Goal: Task Accomplishment & Management: Complete application form

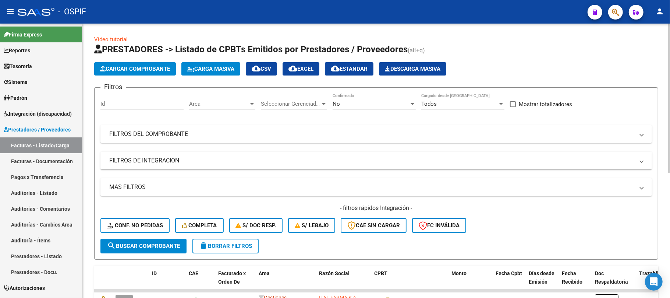
scroll to position [49, 0]
click at [221, 253] on form "Filtros Id Area Area Seleccionar Gerenciador Seleccionar Gerenciador No Confirm…" at bounding box center [376, 173] width 564 height 172
click at [221, 252] on form "Filtros Id Area Area Seleccionar Gerenciador Seleccionar Gerenciador No Confirm…" at bounding box center [376, 173] width 564 height 172
click at [224, 250] on button "delete Borrar Filtros" at bounding box center [225, 245] width 66 height 15
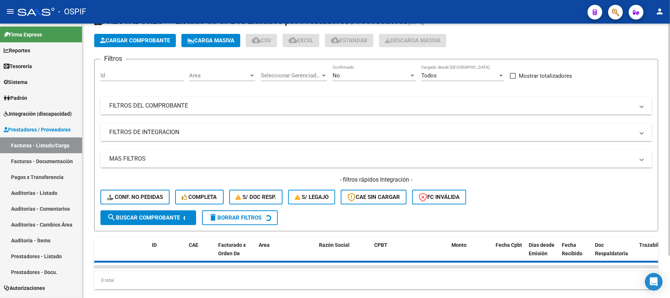
scroll to position [50, 0]
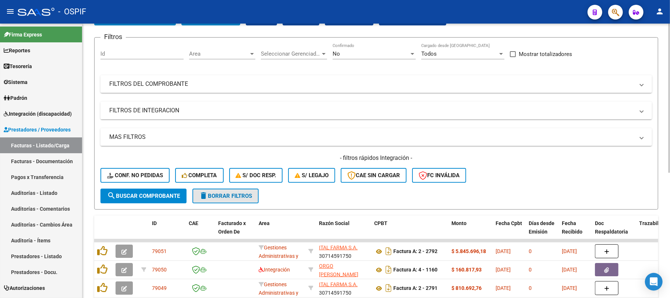
click at [207, 197] on mat-icon "delete" at bounding box center [203, 195] width 9 height 9
click at [224, 193] on span "delete Borrar Filtros" at bounding box center [225, 195] width 53 height 7
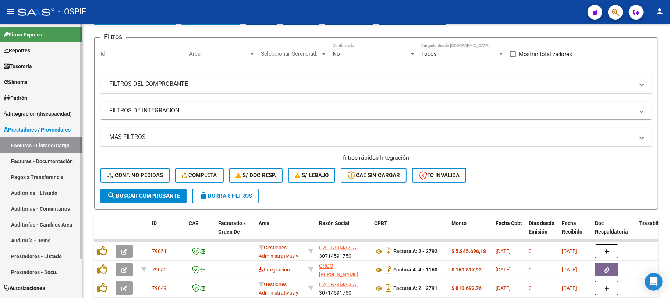
click at [52, 253] on link "Prestadores - Listado" at bounding box center [41, 256] width 82 height 16
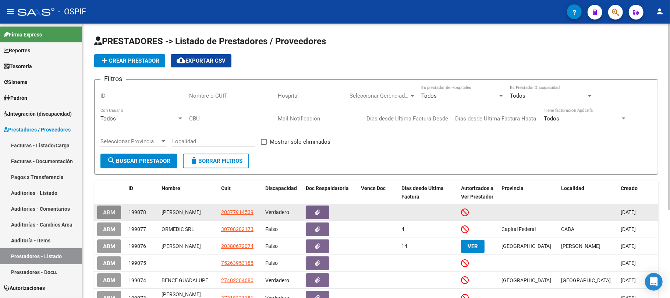
click at [113, 210] on span "ABM" at bounding box center [109, 212] width 12 height 7
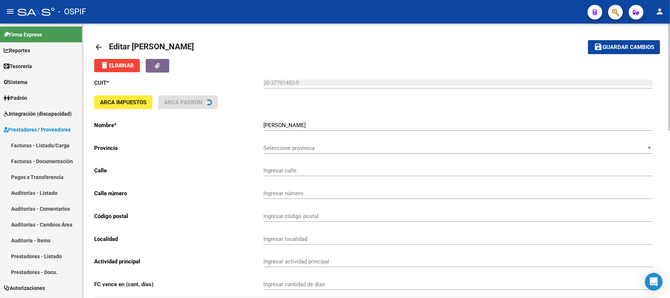
scroll to position [147, 0]
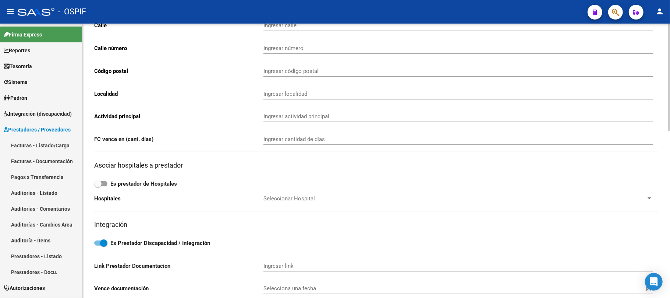
type input "DE [GEOGRAPHIC_DATA]"
type input "922"
type input "1761"
type input "[GEOGRAPHIC_DATA]"
type input "960990"
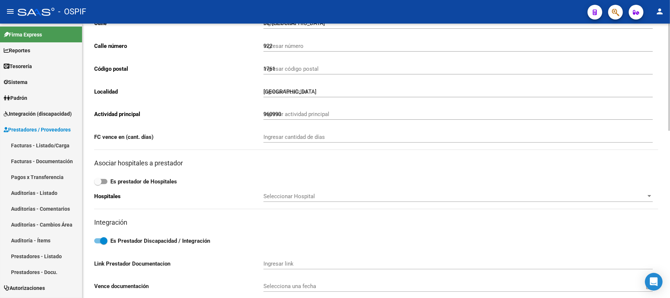
click at [536, 163] on h3 "Asociar hospitales a prestador" at bounding box center [376, 163] width 564 height 10
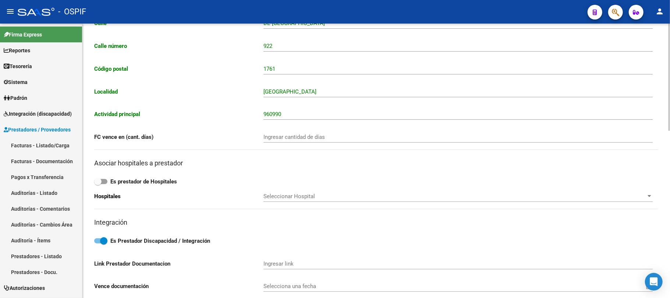
scroll to position [427, 0]
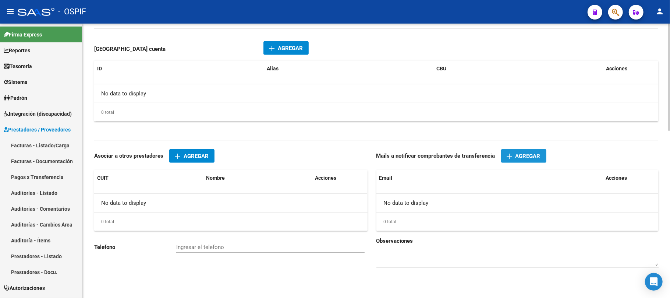
click at [522, 156] on span "Agregar" at bounding box center [527, 156] width 25 height 7
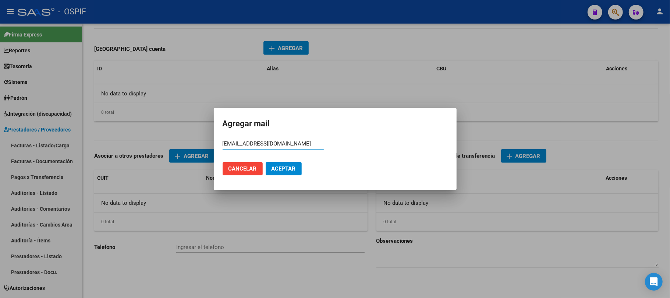
type input "[EMAIL_ADDRESS][DOMAIN_NAME]"
click at [285, 170] on span "Aceptar" at bounding box center [283, 168] width 24 height 7
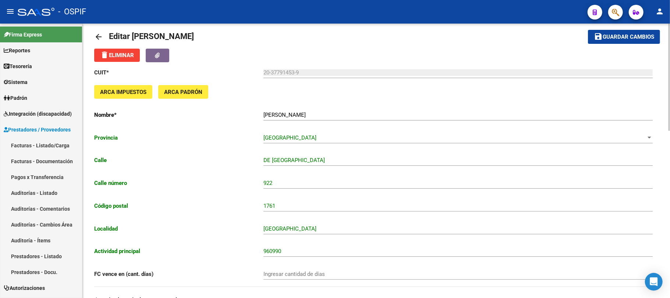
scroll to position [0, 0]
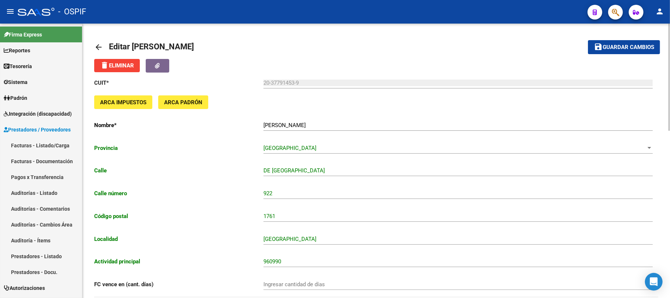
click at [635, 46] on span "Guardar cambios" at bounding box center [627, 47] width 51 height 7
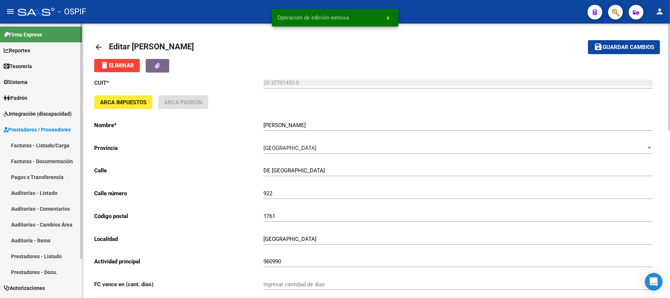
click at [33, 90] on link "Padrón" at bounding box center [41, 98] width 82 height 16
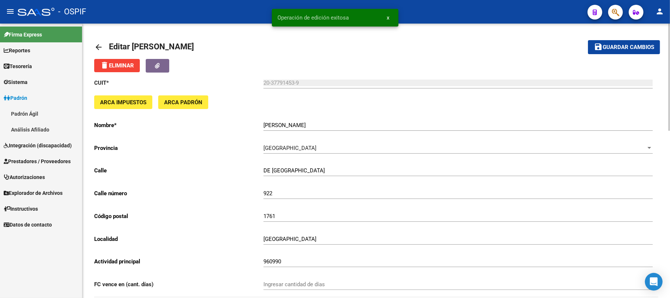
click at [37, 85] on link "Sistema" at bounding box center [41, 82] width 82 height 16
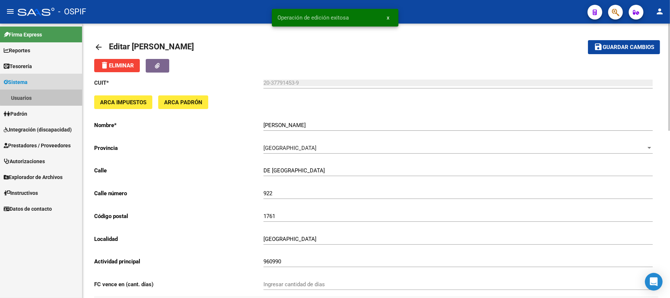
click at [47, 95] on link "Usuarios" at bounding box center [41, 98] width 82 height 16
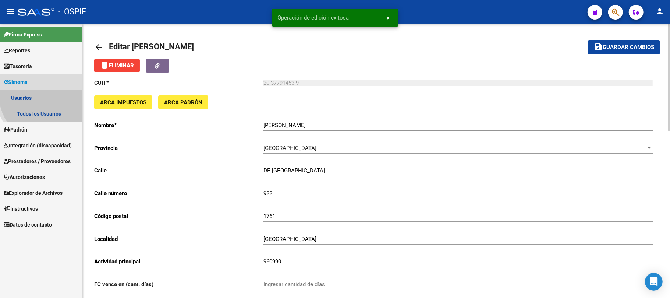
click at [49, 111] on link "Todos los Usuarios" at bounding box center [41, 114] width 82 height 16
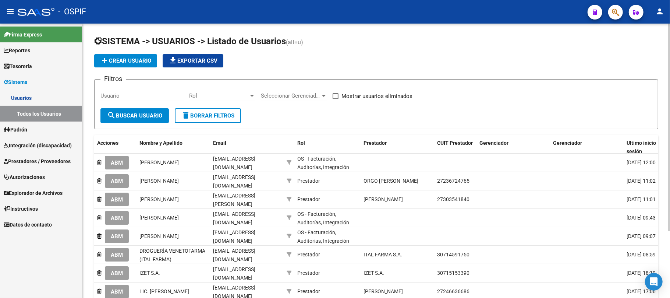
drag, startPoint x: 139, startPoint y: 114, endPoint x: 381, endPoint y: 96, distance: 242.7
click at [381, 96] on form "Filtros Usuario Rol Rol Seleccionar Gerenciador Seleccionar Gerenciador Mostrar…" at bounding box center [376, 104] width 564 height 50
click at [129, 61] on span "add Crear Usuario" at bounding box center [125, 60] width 51 height 7
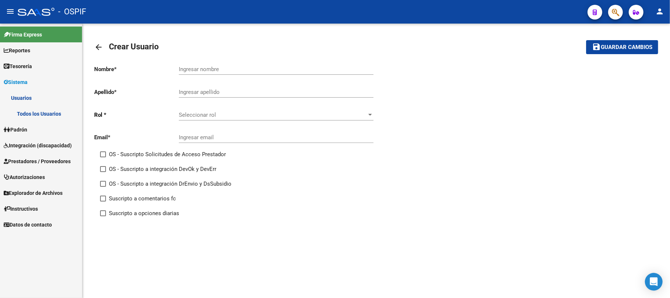
click at [280, 133] on div "Ingresar email" at bounding box center [276, 135] width 195 height 16
click at [277, 139] on input "Ingresar email" at bounding box center [276, 137] width 195 height 7
paste input "[EMAIL_ADDRESS][DOMAIN_NAME]"
type input "[EMAIL_ADDRESS][DOMAIN_NAME]"
click at [322, 117] on span "Seleccionar rol" at bounding box center [273, 114] width 188 height 7
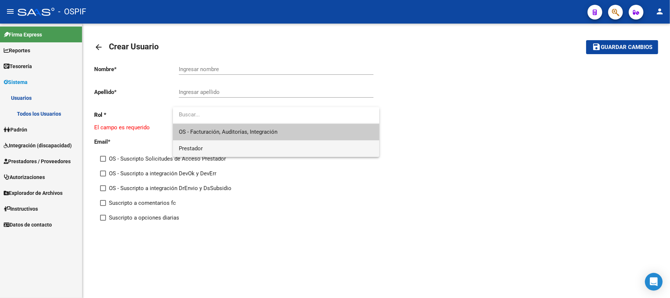
click at [253, 151] on span "Prestador" at bounding box center [276, 148] width 195 height 17
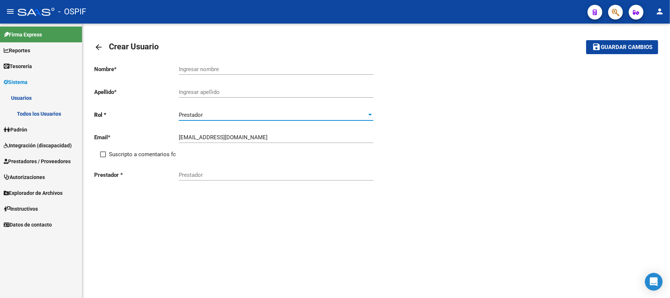
click at [152, 157] on span "Suscripto a comentarios fc" at bounding box center [142, 154] width 67 height 9
click at [103, 157] on input "Suscripto a comentarios fc" at bounding box center [103, 157] width 0 height 0
checkbox input "true"
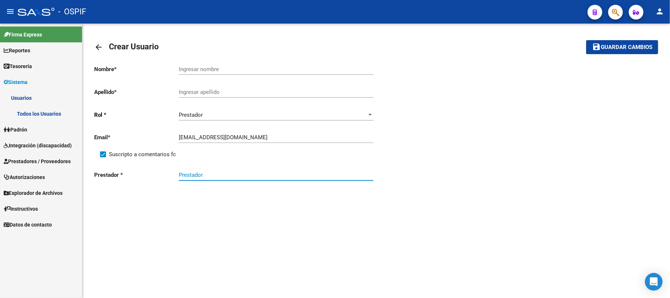
click at [224, 174] on input "Prestador" at bounding box center [276, 174] width 195 height 7
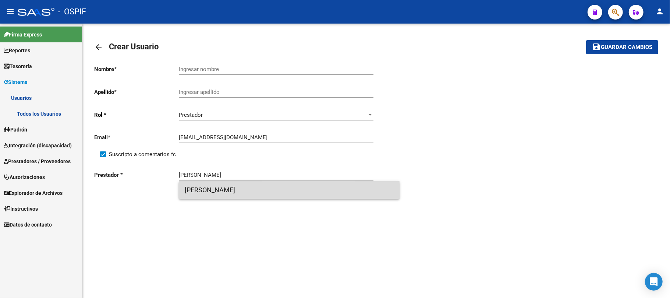
click at [237, 182] on span "[PERSON_NAME]" at bounding box center [289, 190] width 209 height 18
type input "[PERSON_NAME]"
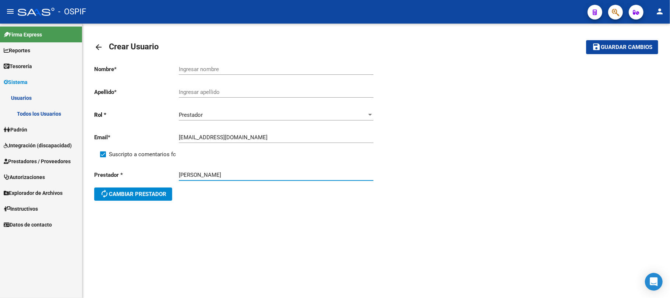
drag, startPoint x: 258, startPoint y: 73, endPoint x: 261, endPoint y: 71, distance: 4.0
click at [258, 73] on div "Ingresar nombre" at bounding box center [276, 67] width 195 height 16
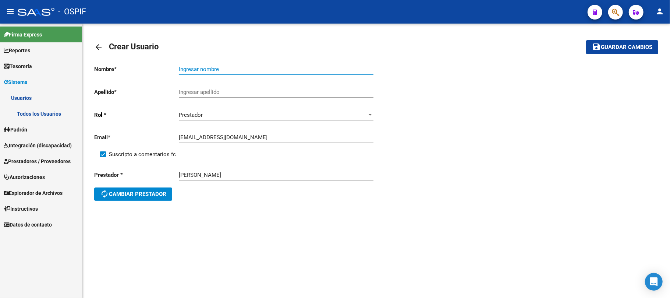
click at [261, 71] on input "Ingresar nombre" at bounding box center [276, 69] width 195 height 7
type input "[PERSON_NAME]"
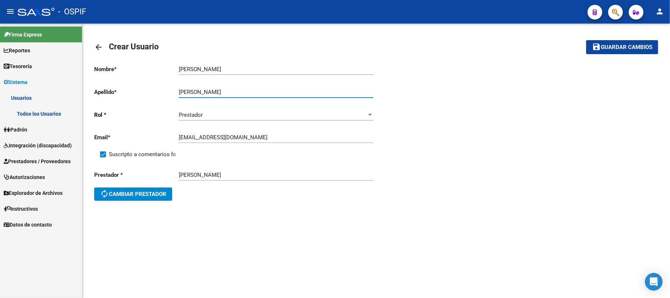
type input "[PERSON_NAME]"
click at [639, 52] on button "save Guardar cambios" at bounding box center [622, 47] width 72 height 14
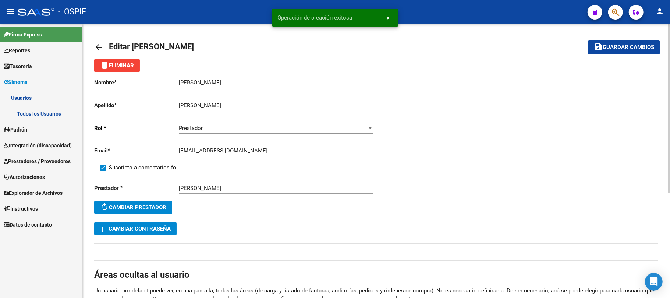
click at [157, 224] on button "add Cambiar Contraseña" at bounding box center [135, 228] width 82 height 13
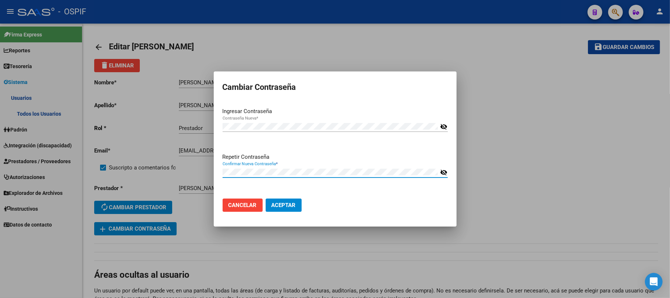
click at [405, 201] on mat-dialog-actions "Cancelar Aceptar" at bounding box center [335, 204] width 225 height 25
click at [249, 209] on button "Cancelar" at bounding box center [243, 204] width 40 height 13
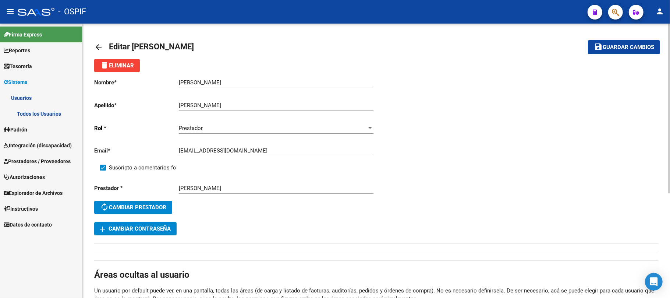
click at [141, 225] on span "add Cambiar Contraseña" at bounding box center [135, 228] width 71 height 7
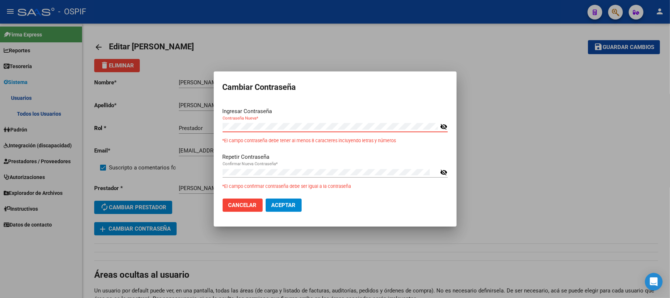
click at [201, 126] on div "Cambiar Contraseña Ingresar Contraseña Contraseña Nueva * visibility_off *El ca…" at bounding box center [335, 149] width 670 height 298
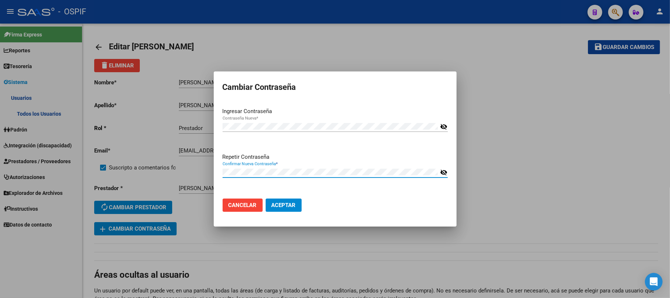
click at [266, 198] on button "Aceptar" at bounding box center [284, 204] width 36 height 13
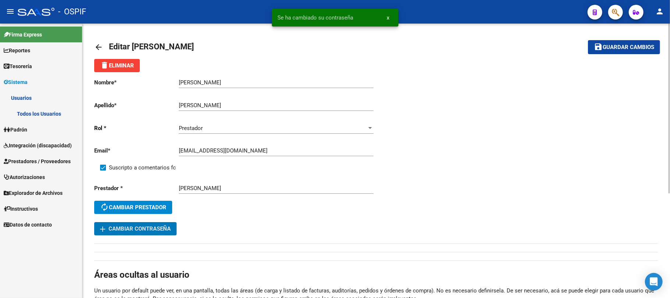
click at [612, 47] on span "Guardar cambios" at bounding box center [627, 47] width 51 height 7
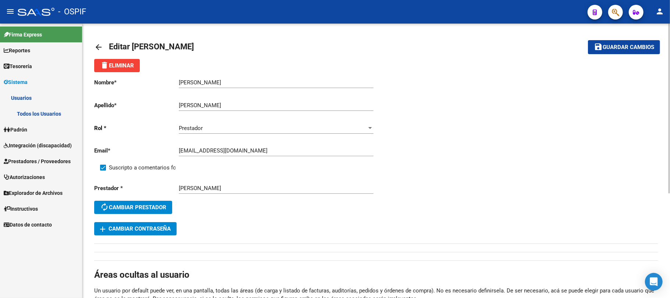
click at [224, 150] on input "[EMAIL_ADDRESS][DOMAIN_NAME]" at bounding box center [276, 150] width 195 height 7
click at [621, 39] on mat-toolbar-row "save Guardar cambios" at bounding box center [601, 47] width 118 height 24
click at [619, 46] on span "Guardar cambios" at bounding box center [627, 47] width 51 height 7
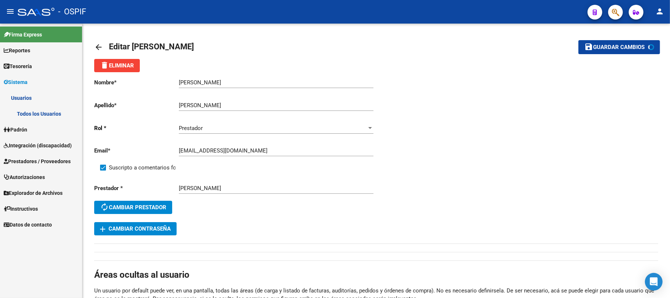
click at [21, 158] on span "Prestadores / Proveedores" at bounding box center [37, 161] width 67 height 8
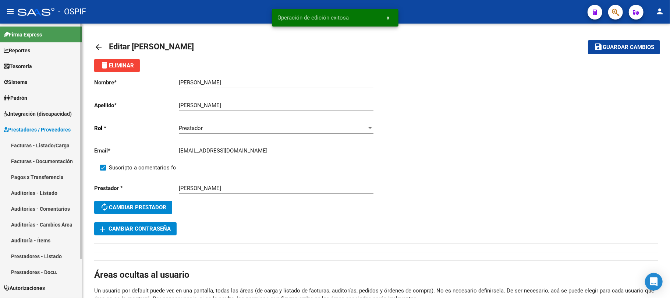
click at [36, 125] on span "Prestadores / Proveedores" at bounding box center [37, 129] width 67 height 8
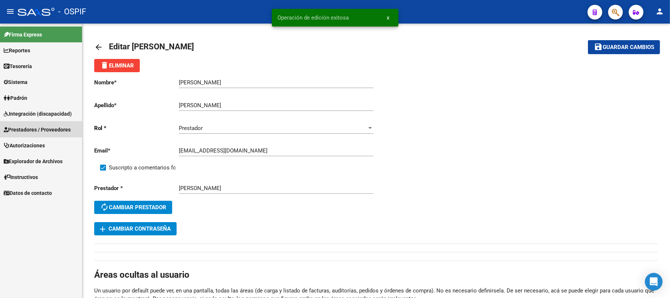
click at [35, 130] on span "Prestadores / Proveedores" at bounding box center [37, 129] width 67 height 8
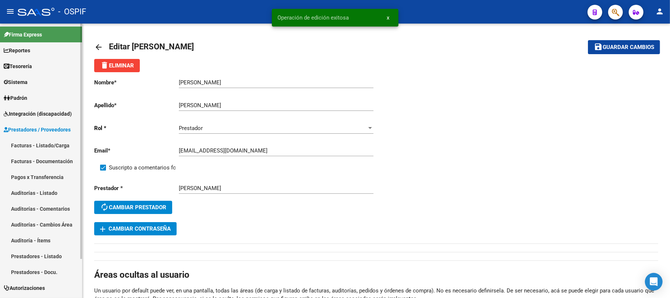
click at [33, 143] on link "Facturas - Listado/Carga" at bounding box center [41, 145] width 82 height 16
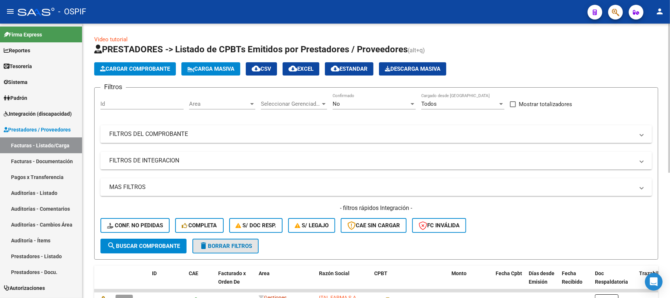
click at [224, 246] on span "delete Borrar Filtros" at bounding box center [225, 245] width 53 height 7
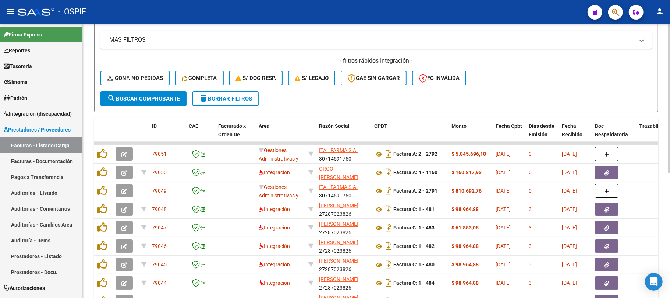
click at [225, 102] on button "delete Borrar Filtros" at bounding box center [225, 98] width 66 height 15
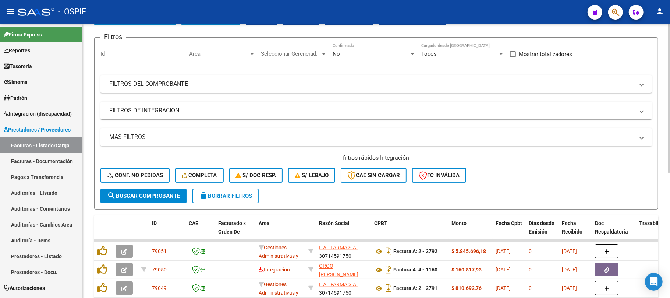
scroll to position [147, 0]
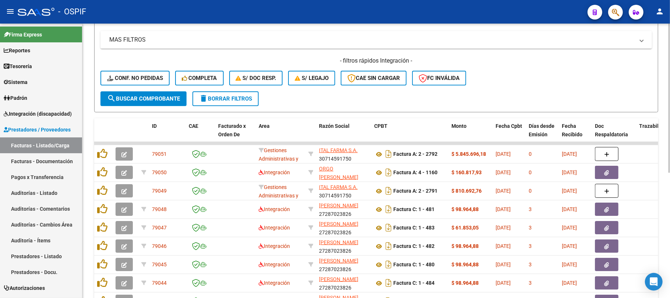
click at [240, 97] on span "delete Borrar Filtros" at bounding box center [225, 98] width 53 height 7
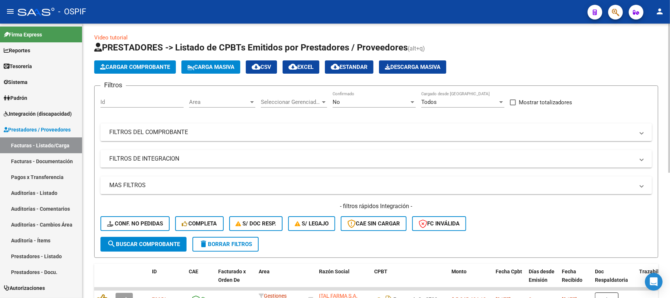
scroll to position [0, 0]
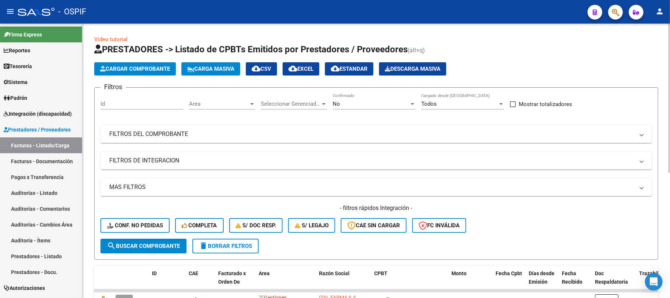
click at [249, 243] on span "delete Borrar Filtros" at bounding box center [225, 245] width 53 height 7
click at [257, 249] on button "delete Borrar Filtros" at bounding box center [225, 245] width 66 height 15
click at [228, 242] on span "delete Borrar Filtros" at bounding box center [225, 245] width 53 height 7
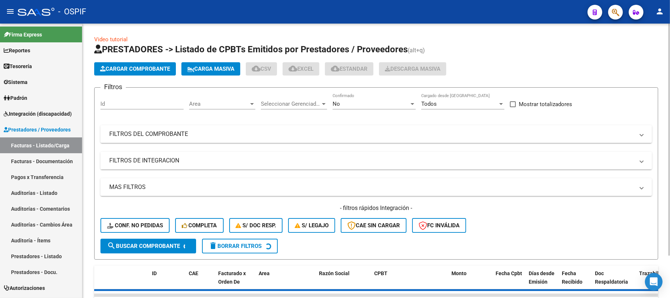
click at [174, 164] on mat-panel-title "FILTROS DE INTEGRACION" at bounding box center [371, 160] width 525 height 8
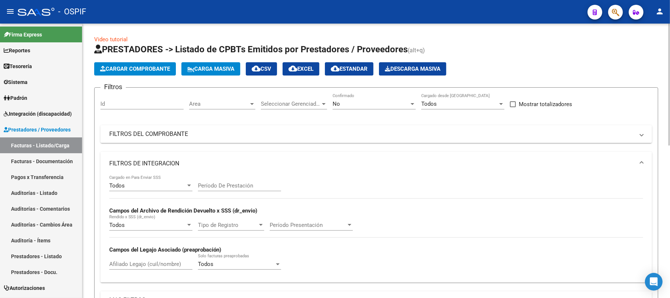
click at [162, 260] on div "Afiliado Legajo (cuil/nombre)" at bounding box center [150, 261] width 83 height 16
click at [152, 268] on div "Afiliado Legajo (cuil/nombre)" at bounding box center [150, 261] width 83 height 16
type input "c"
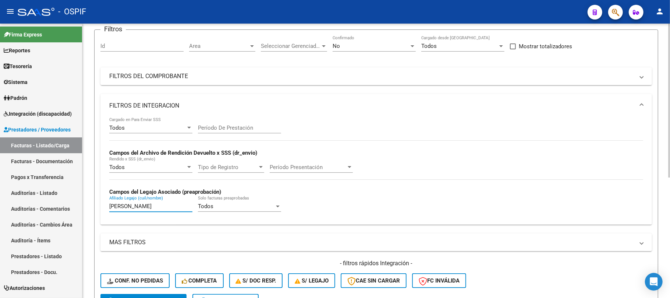
scroll to position [18, 0]
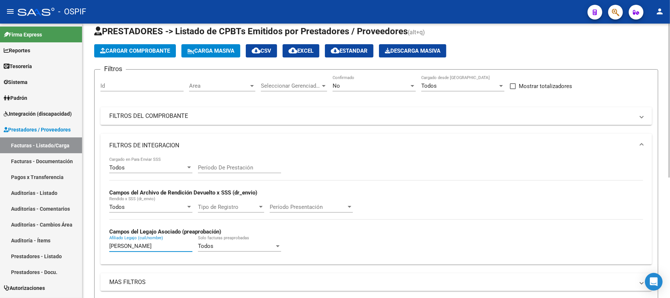
click at [376, 87] on div "No" at bounding box center [370, 85] width 77 height 7
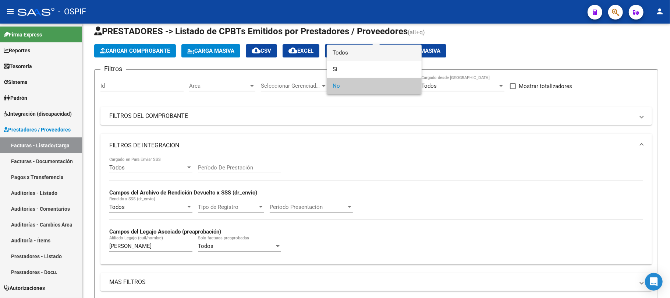
click at [378, 57] on span "Todos" at bounding box center [373, 53] width 83 height 17
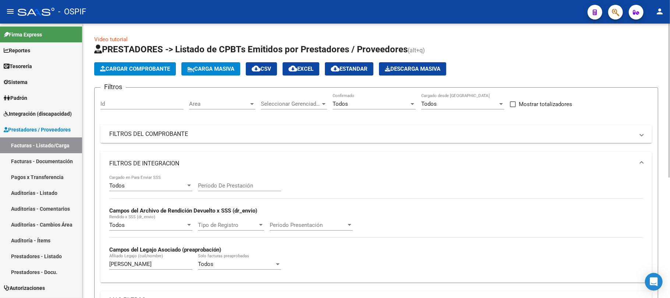
scroll to position [214, 0]
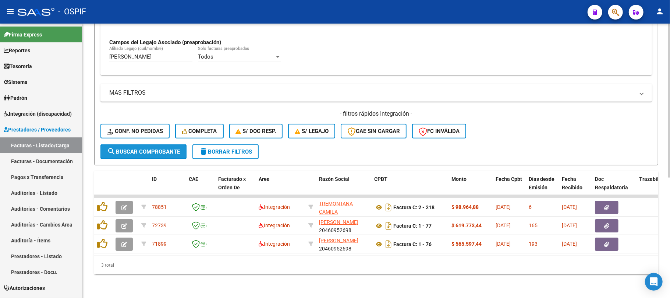
click at [161, 148] on span "search Buscar Comprobante" at bounding box center [143, 151] width 73 height 7
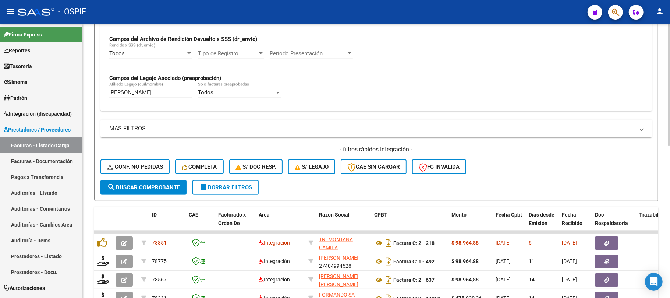
scroll to position [0, 0]
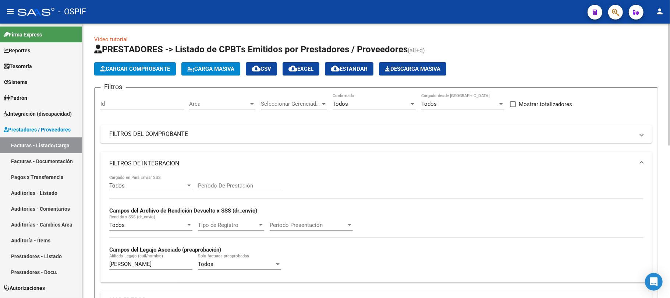
click at [313, 68] on span "cloud_download EXCEL" at bounding box center [300, 68] width 25 height 7
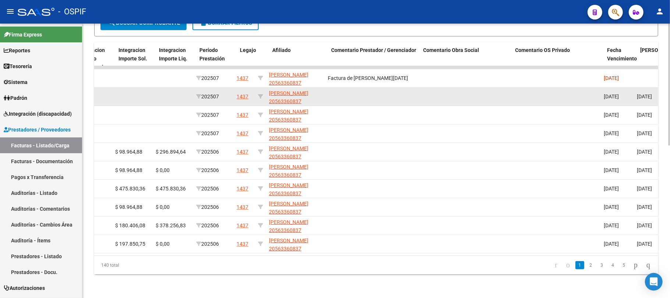
scroll to position [0, 956]
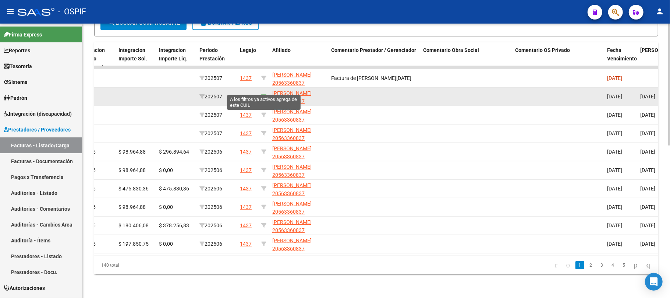
click at [264, 94] on icon at bounding box center [263, 96] width 5 height 5
type input "20563360837"
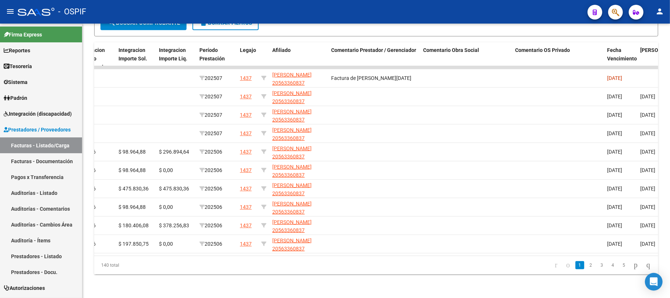
scroll to position [49, 0]
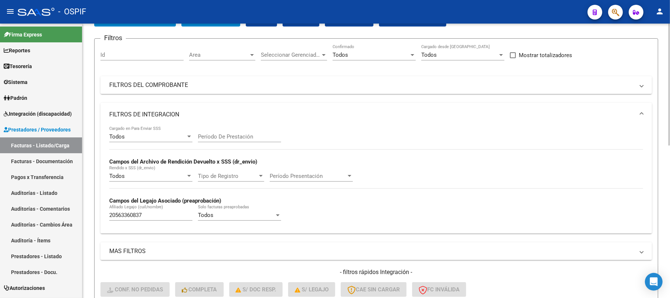
click at [235, 140] on div "Período De Prestación" at bounding box center [239, 134] width 83 height 16
click at [242, 138] on input "Período De Prestación" at bounding box center [239, 136] width 83 height 7
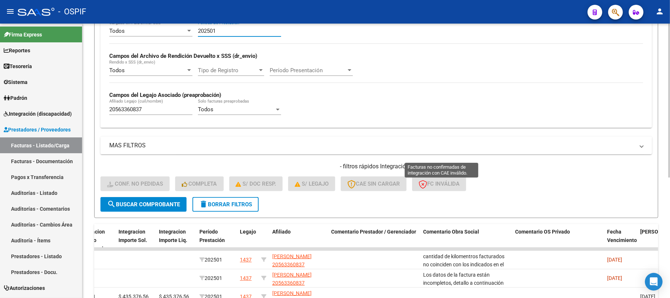
scroll to position [196, 0]
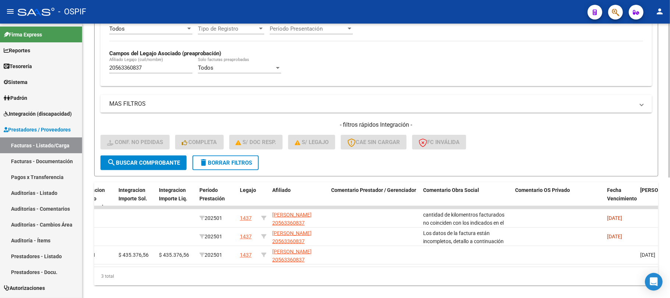
click at [164, 163] on span "search Buscar Comprobante" at bounding box center [143, 162] width 73 height 7
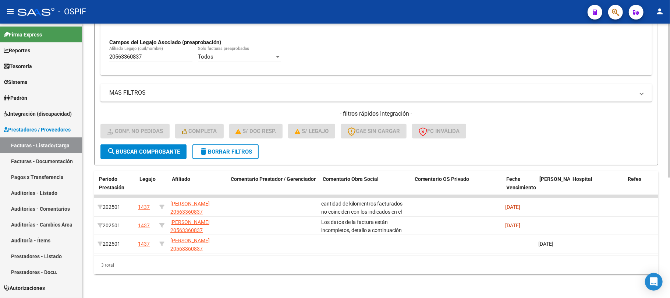
scroll to position [0, 0]
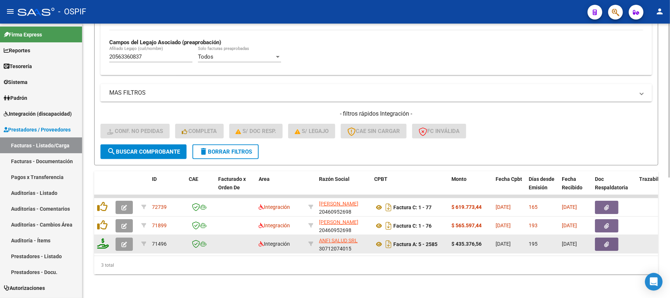
click at [606, 241] on icon "button" at bounding box center [606, 244] width 5 height 6
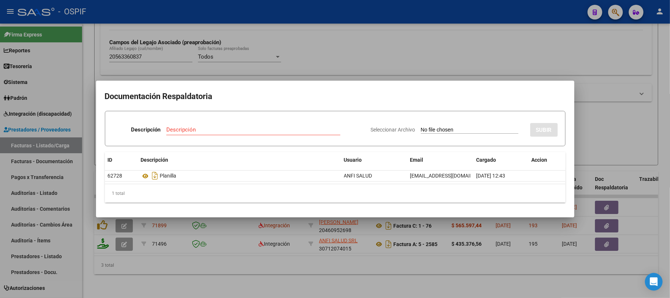
click at [299, 255] on div at bounding box center [335, 149] width 670 height 298
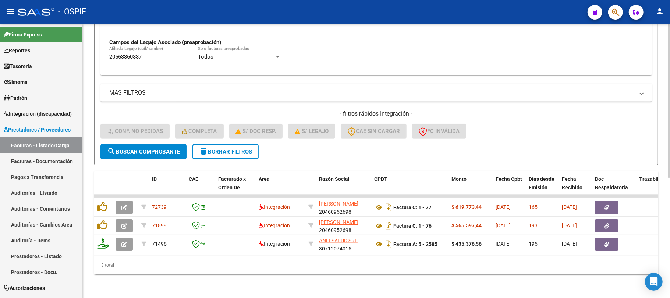
scroll to position [116, 0]
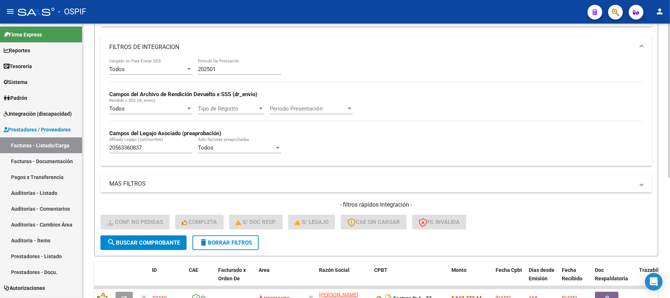
click at [244, 68] on input "202501" at bounding box center [239, 69] width 83 height 7
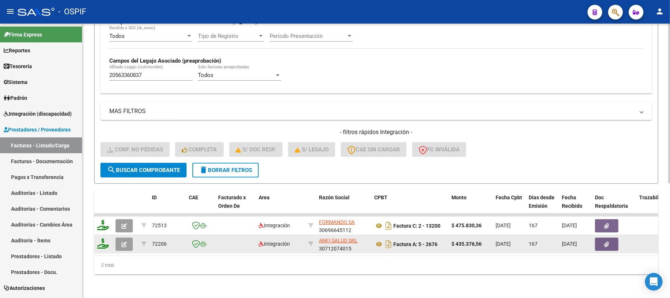
click at [601, 237] on button "button" at bounding box center [607, 243] width 24 height 13
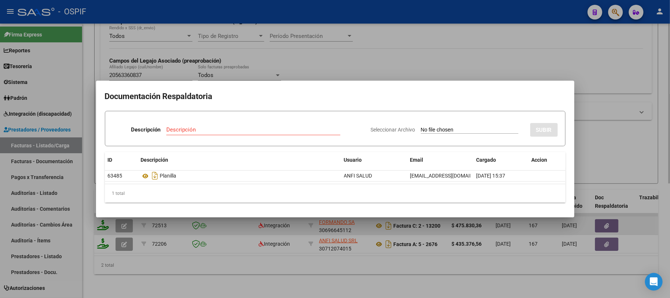
drag, startPoint x: 396, startPoint y: 268, endPoint x: 592, endPoint y: 227, distance: 200.7
click at [417, 264] on div at bounding box center [335, 149] width 670 height 298
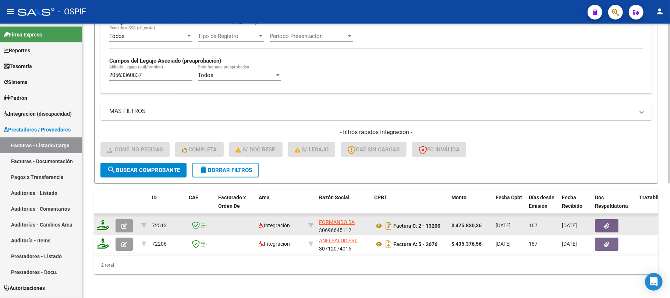
click at [611, 221] on button "button" at bounding box center [607, 225] width 24 height 13
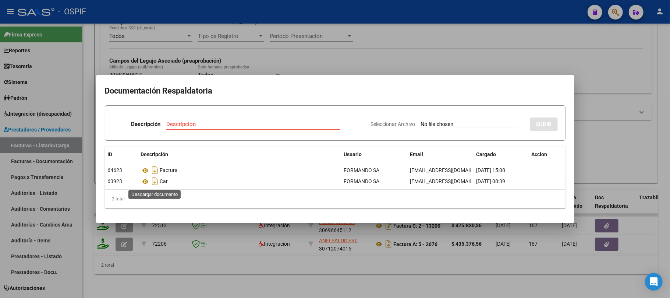
click at [286, 253] on div at bounding box center [335, 149] width 670 height 298
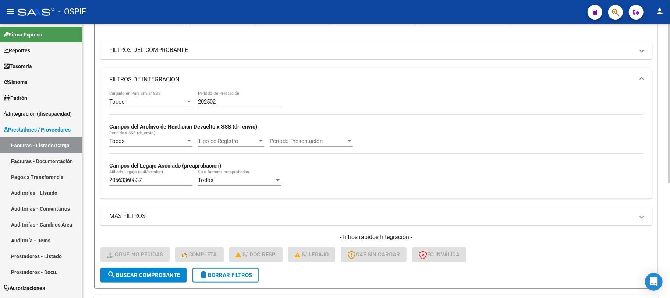
scroll to position [49, 0]
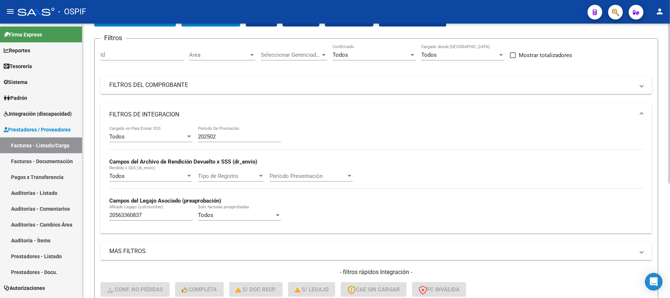
click at [244, 135] on input "202502" at bounding box center [239, 136] width 83 height 7
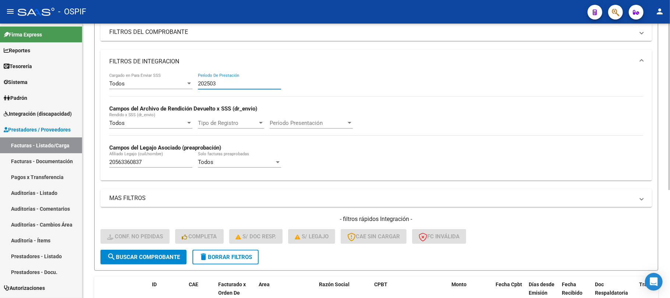
scroll to position [177, 0]
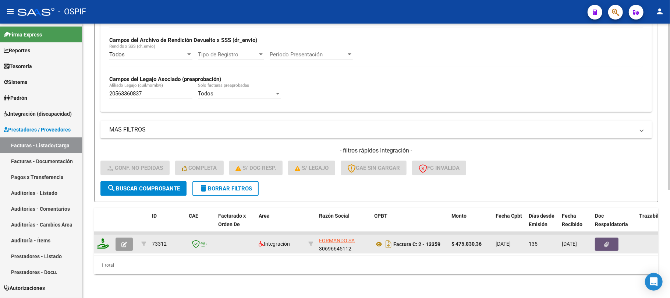
click at [611, 237] on button "button" at bounding box center [607, 243] width 24 height 13
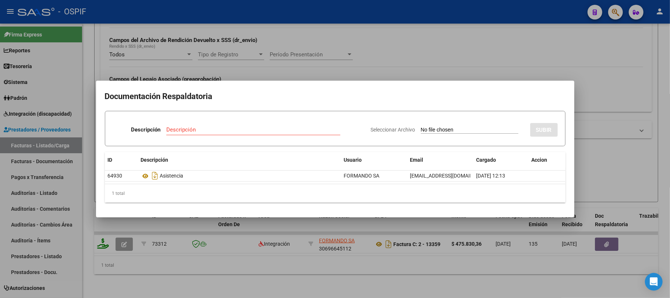
click at [218, 273] on div at bounding box center [335, 149] width 670 height 298
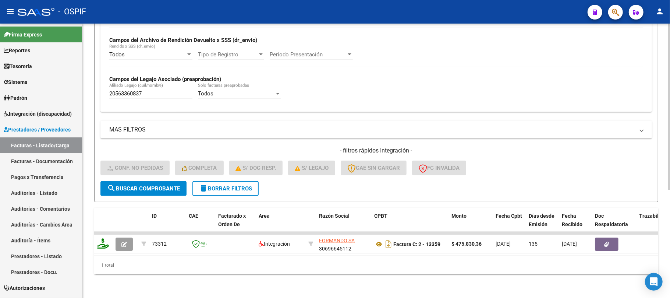
scroll to position [0, 0]
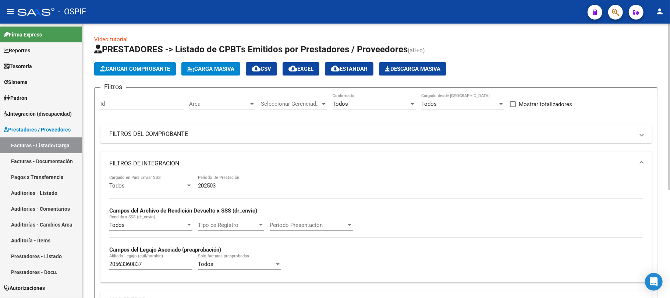
click at [227, 185] on input "202503" at bounding box center [239, 185] width 83 height 7
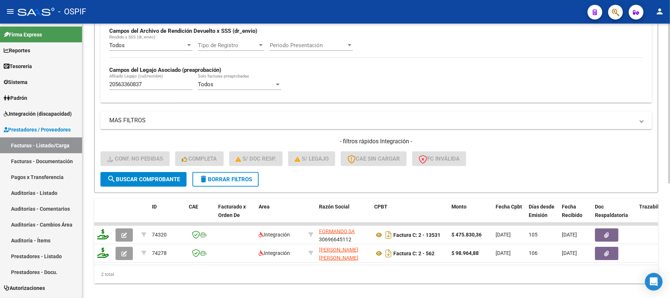
scroll to position [196, 0]
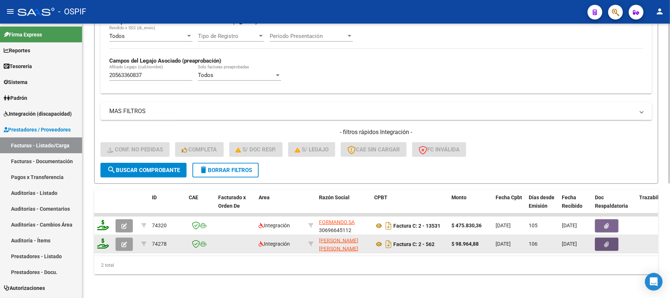
click at [602, 237] on button "button" at bounding box center [607, 243] width 24 height 13
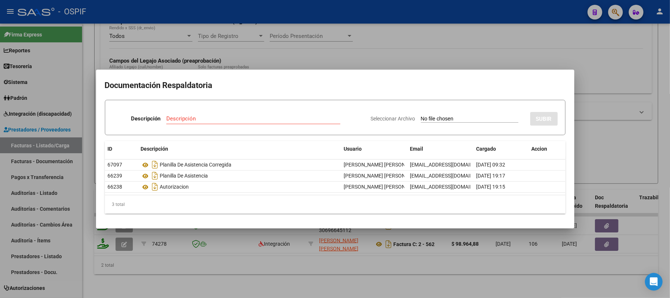
click at [595, 271] on div at bounding box center [335, 149] width 670 height 298
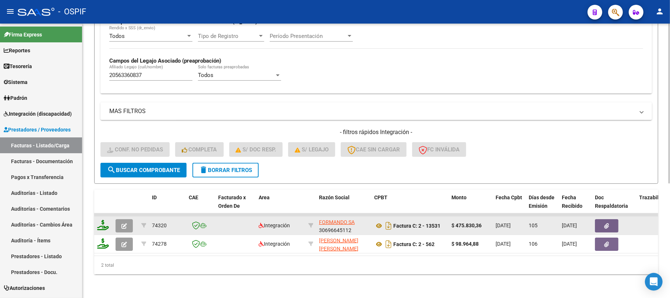
click at [611, 219] on button "button" at bounding box center [607, 225] width 24 height 13
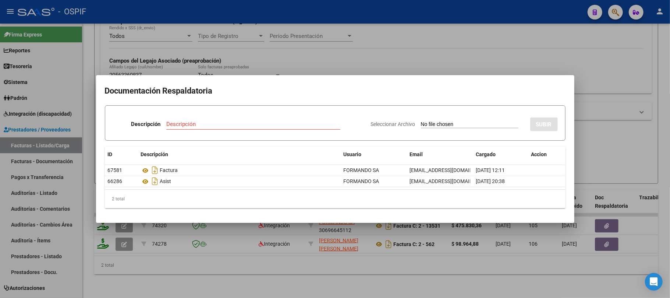
click at [355, 285] on div at bounding box center [335, 149] width 670 height 298
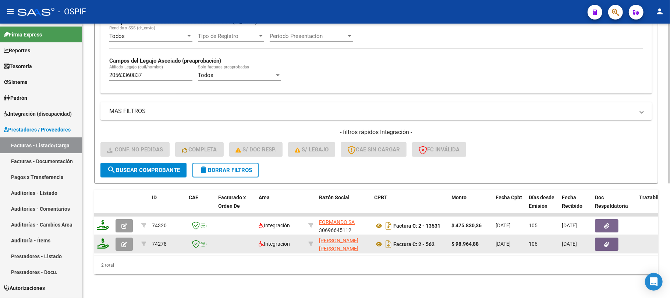
drag, startPoint x: 342, startPoint y: 233, endPoint x: 313, endPoint y: 233, distance: 28.3
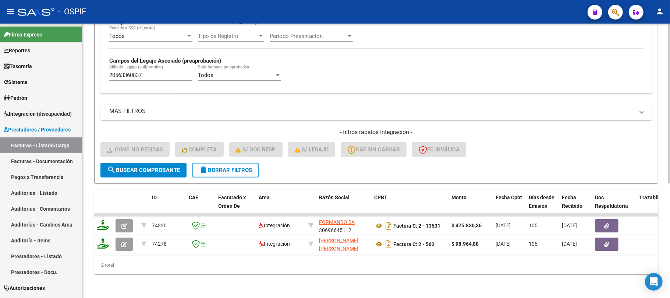
copy div "[PERSON_NAME]"
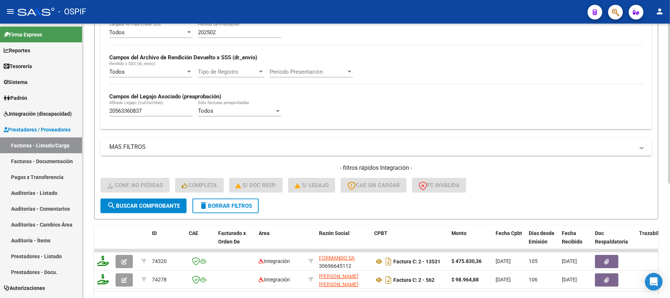
scroll to position [147, 0]
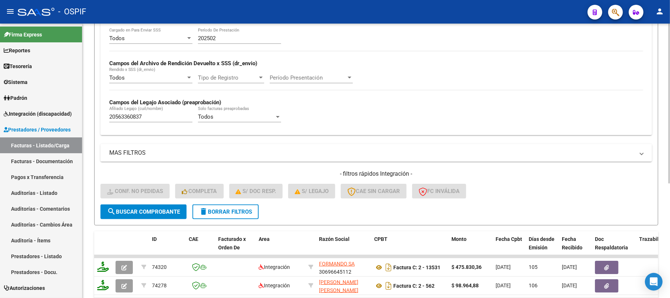
click at [234, 35] on input "202502" at bounding box center [239, 38] width 83 height 7
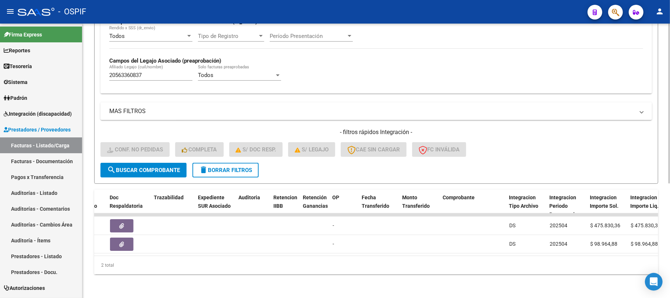
scroll to position [0, 755]
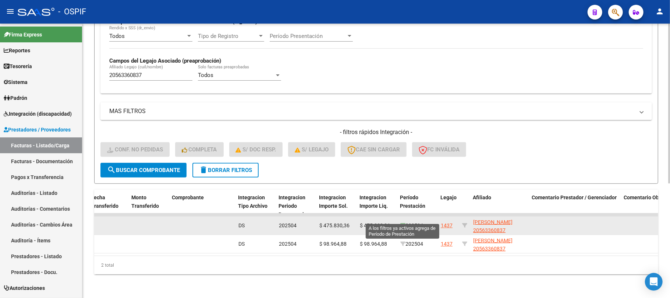
click at [401, 223] on icon at bounding box center [402, 225] width 5 height 5
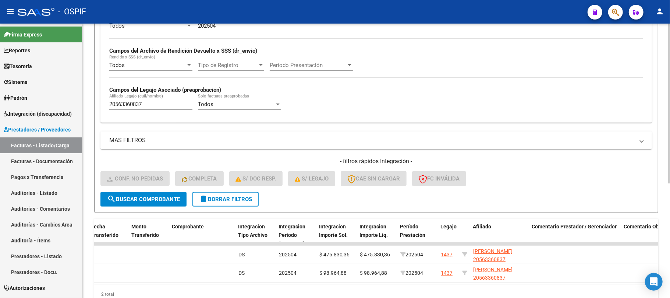
scroll to position [196, 0]
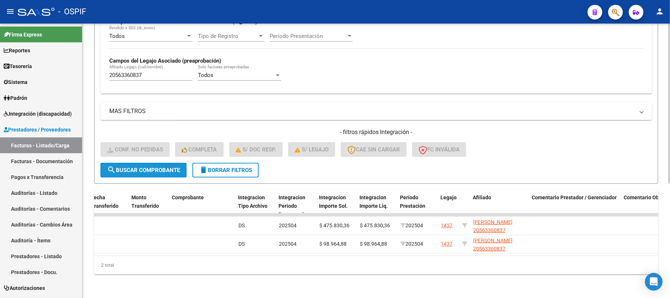
click at [150, 167] on span "search Buscar Comprobante" at bounding box center [143, 170] width 73 height 7
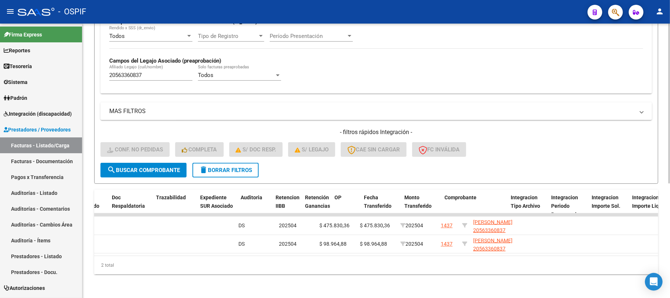
scroll to position [0, 0]
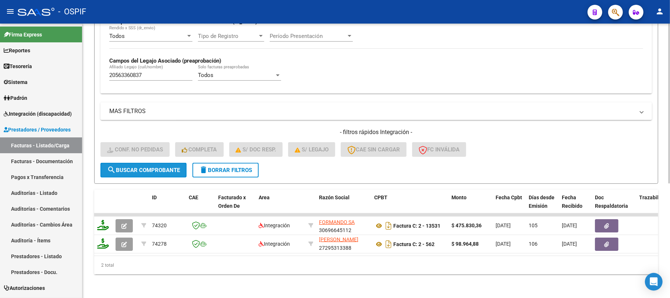
click at [147, 167] on span "search Buscar Comprobante" at bounding box center [143, 170] width 73 height 7
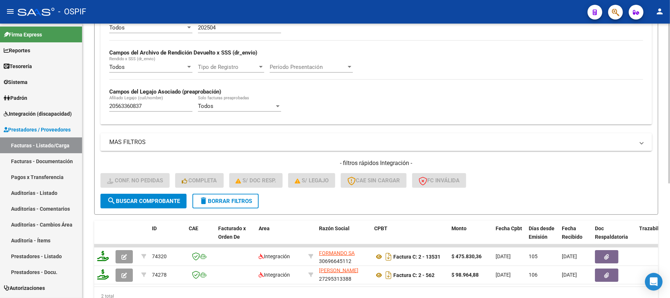
scroll to position [147, 0]
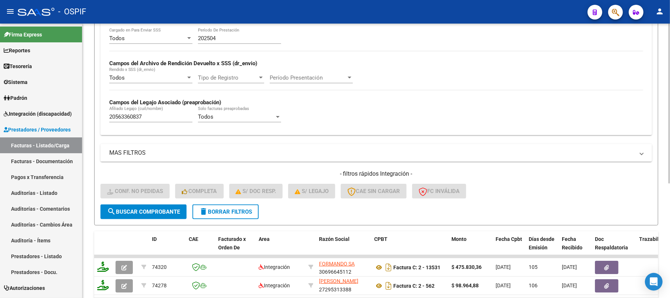
click at [234, 40] on input "202504" at bounding box center [239, 38] width 83 height 7
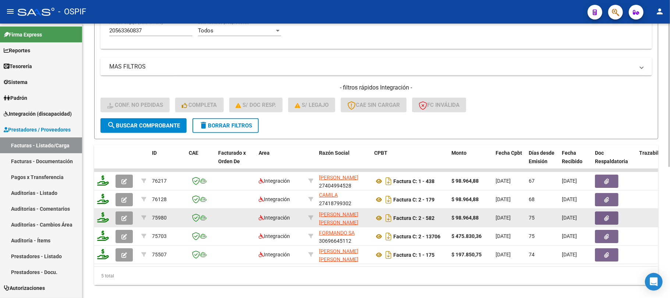
scroll to position [251, 0]
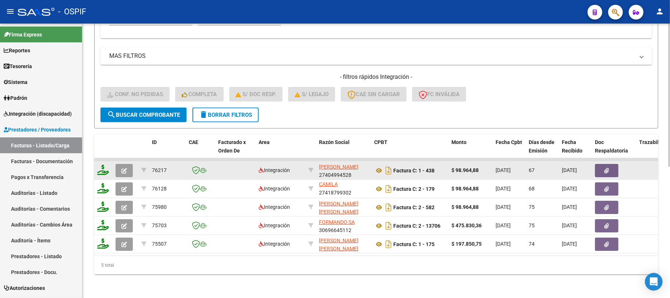
click at [604, 164] on button "button" at bounding box center [607, 170] width 24 height 13
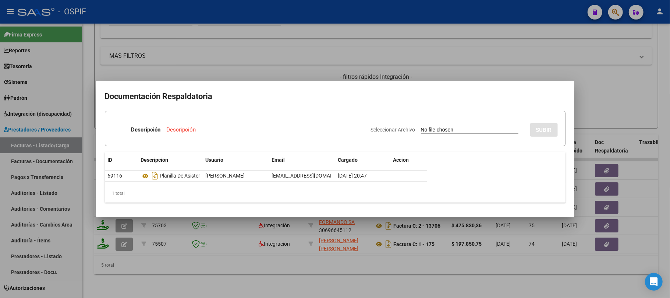
click at [401, 267] on div at bounding box center [335, 149] width 670 height 298
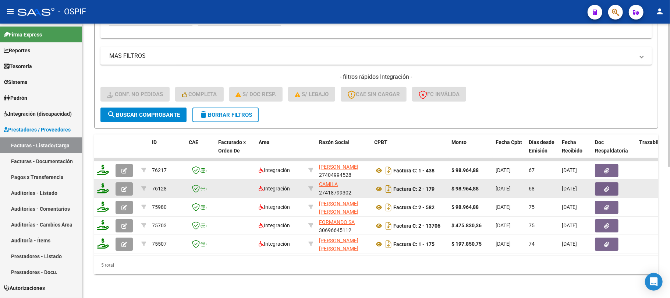
click at [607, 186] on icon "button" at bounding box center [606, 189] width 5 height 6
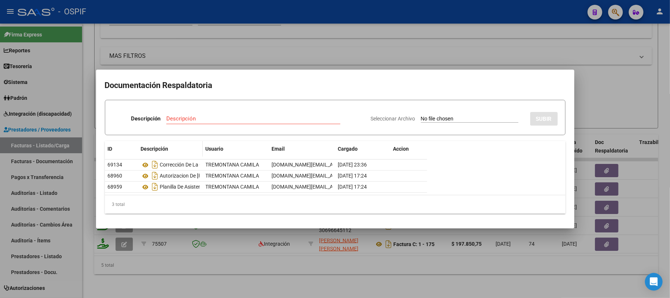
drag, startPoint x: 202, startPoint y: 146, endPoint x: 257, endPoint y: 144, distance: 54.8
click at [257, 144] on div "ID Descripción Usuario Email Cargado Accion" at bounding box center [266, 149] width 322 height 16
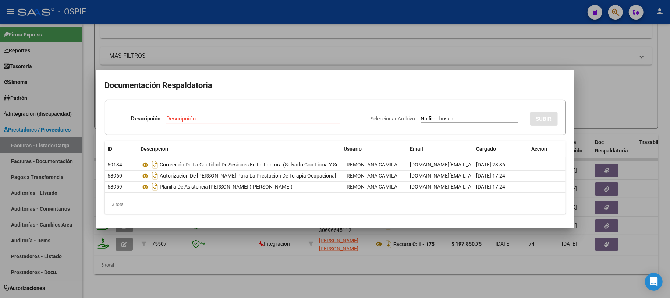
click at [382, 274] on div at bounding box center [335, 149] width 670 height 298
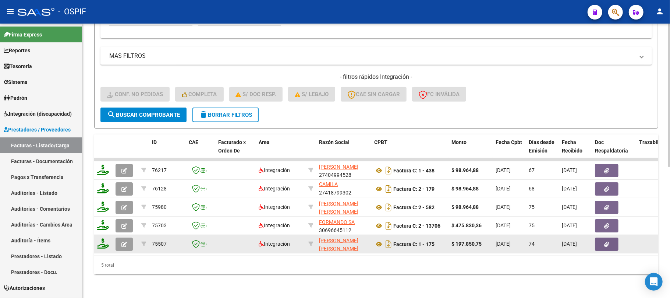
drag, startPoint x: 349, startPoint y: 184, endPoint x: 349, endPoint y: 237, distance: 53.0
click at [319, 167] on datatable-scroller "76217 Integración [PERSON_NAME] 27404994528 Factura C: 1 - 438 $ 98.964,88 [DAT…" at bounding box center [376, 205] width 564 height 95
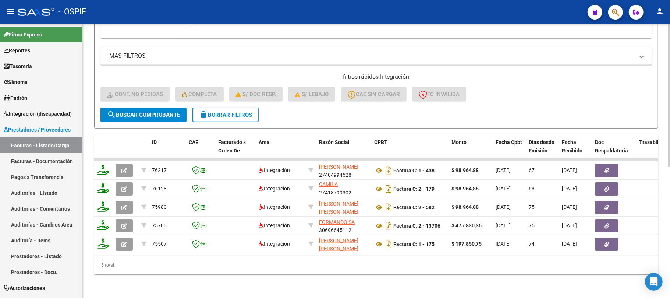
scroll to position [0, 0]
click at [396, 278] on div "Video tutorial PRESTADORES -> Listado de CPBTs Emitidos por Prestadores / Prove…" at bounding box center [375, 39] width 587 height 518
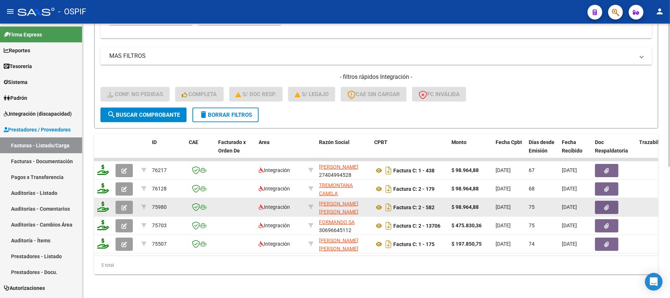
click at [615, 200] on button "button" at bounding box center [607, 206] width 24 height 13
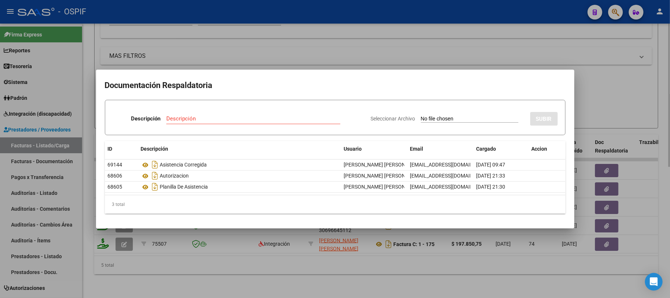
click at [586, 294] on div at bounding box center [335, 149] width 670 height 298
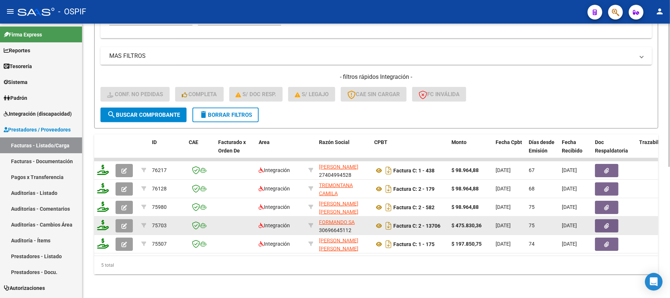
click at [602, 219] on button "button" at bounding box center [607, 225] width 24 height 13
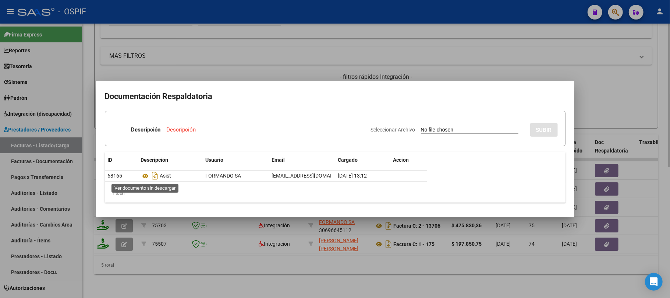
click at [561, 271] on div at bounding box center [335, 149] width 670 height 298
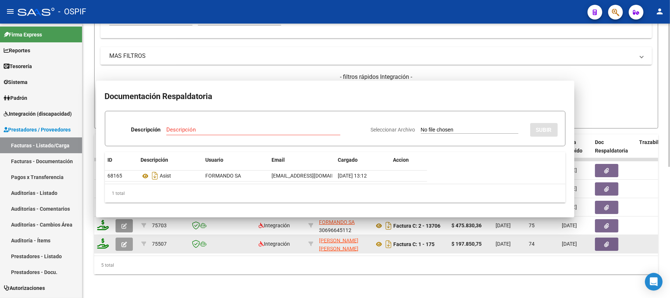
click at [607, 241] on icon "button" at bounding box center [606, 244] width 5 height 6
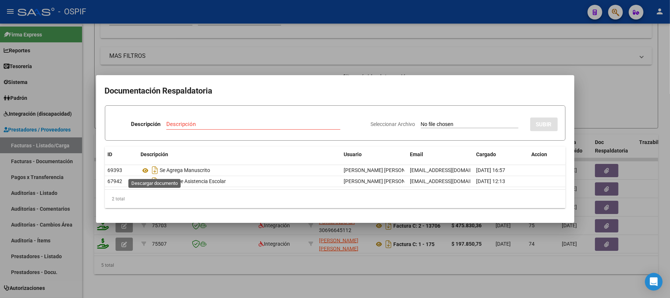
click at [391, 277] on div at bounding box center [335, 149] width 670 height 298
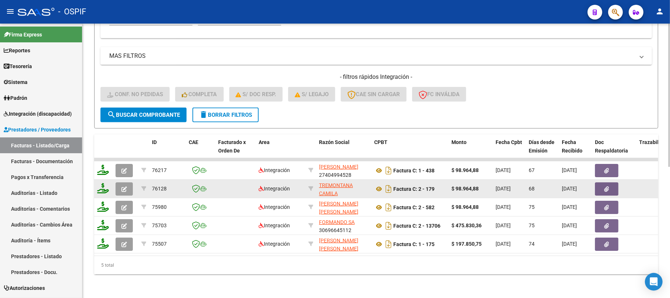
click at [597, 182] on button "button" at bounding box center [607, 188] width 24 height 13
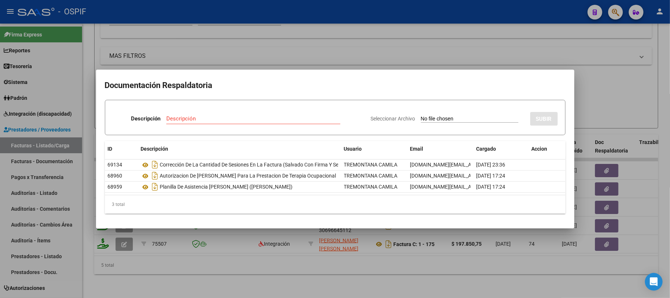
click at [286, 262] on div at bounding box center [335, 149] width 670 height 298
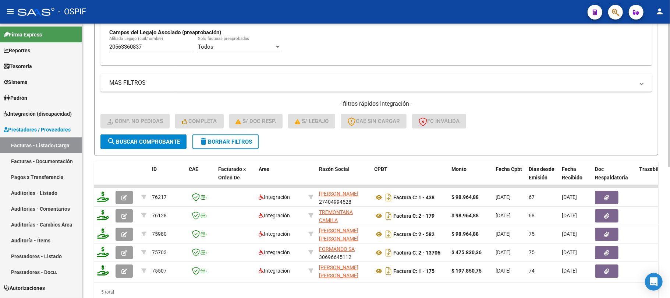
scroll to position [153, 0]
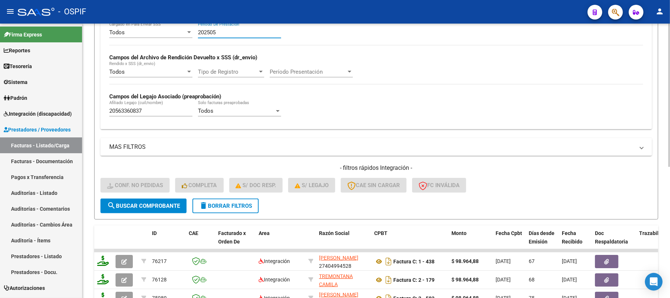
click at [235, 30] on input "202505" at bounding box center [239, 32] width 83 height 7
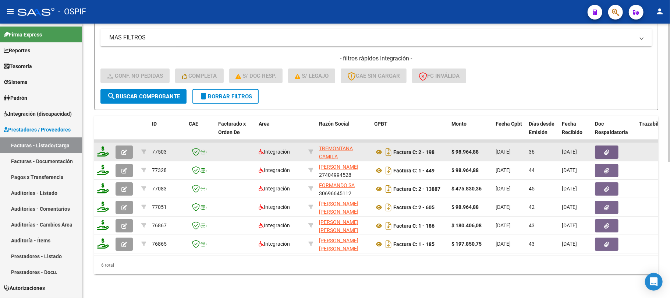
click at [601, 145] on button "button" at bounding box center [607, 151] width 24 height 13
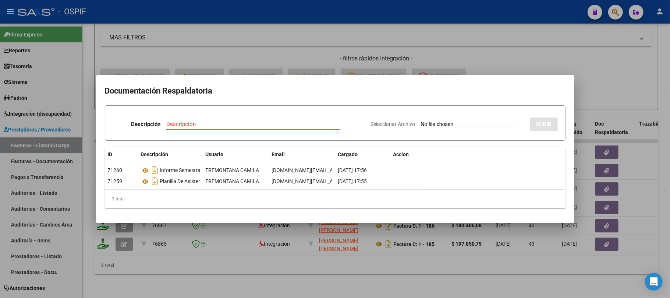
click at [608, 163] on div at bounding box center [335, 149] width 670 height 298
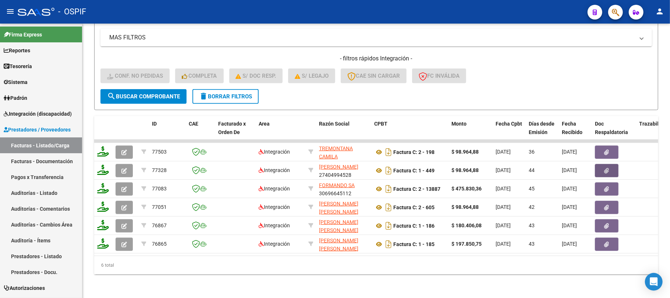
click at [608, 168] on icon "button" at bounding box center [606, 171] width 5 height 6
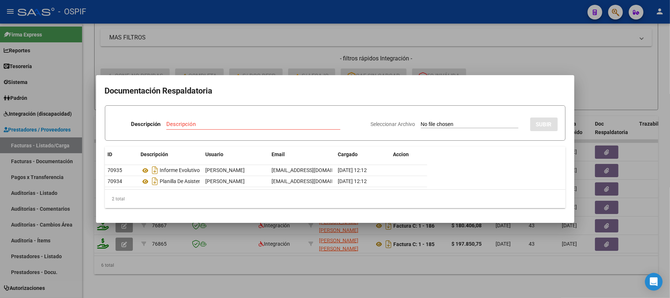
click at [608, 181] on div at bounding box center [335, 149] width 670 height 298
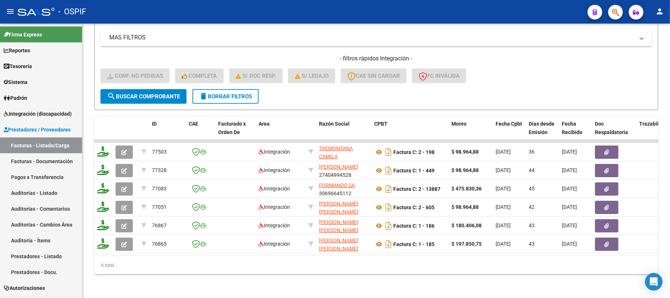
click at [608, 186] on icon "button" at bounding box center [606, 189] width 5 height 6
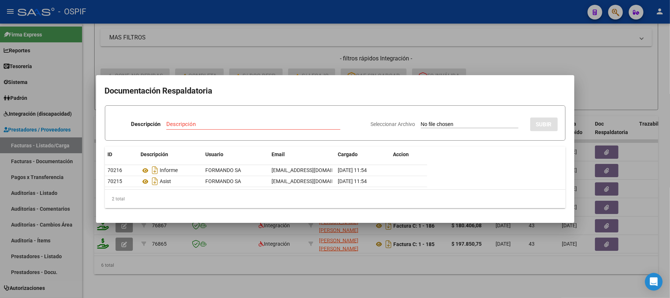
click at [621, 179] on div at bounding box center [335, 149] width 670 height 298
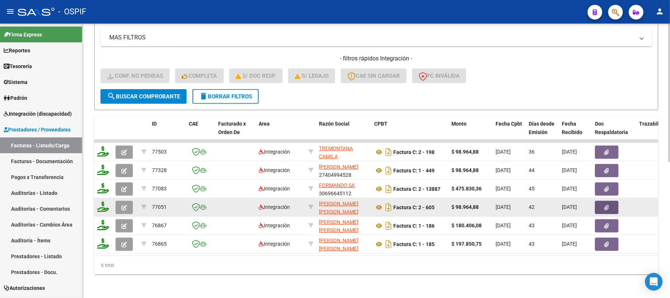
click at [603, 200] on button "button" at bounding box center [607, 206] width 24 height 13
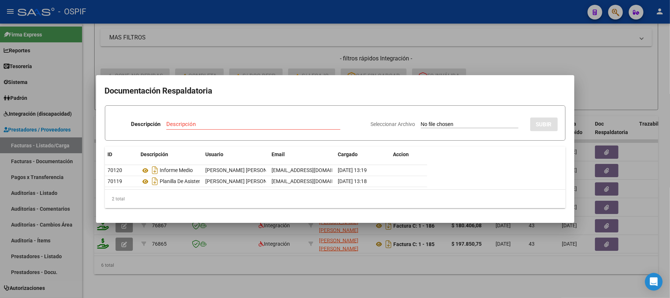
click at [624, 208] on div at bounding box center [335, 149] width 670 height 298
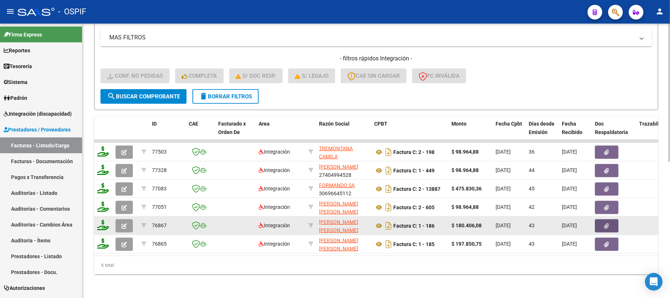
click at [608, 223] on icon "button" at bounding box center [606, 226] width 5 height 6
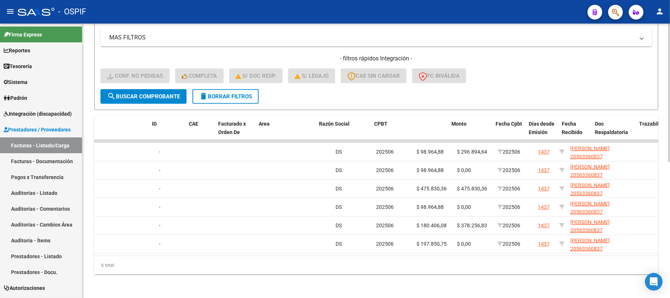
scroll to position [0, 0]
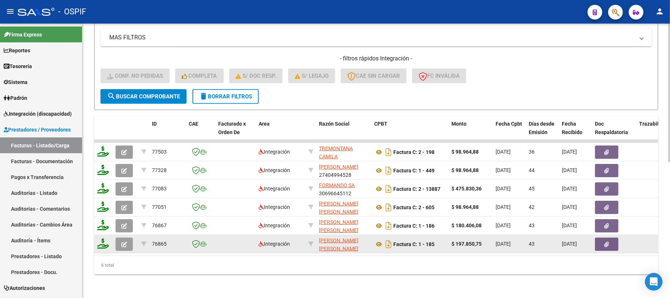
drag, startPoint x: 457, startPoint y: 213, endPoint x: 490, endPoint y: 232, distance: 37.9
click at [490, 232] on datatable-scroller "77503 Integración [PERSON_NAME] 27418799302 Factura C: 2 - 198 $ 98.964,88 [DAT…" at bounding box center [376, 196] width 564 height 114
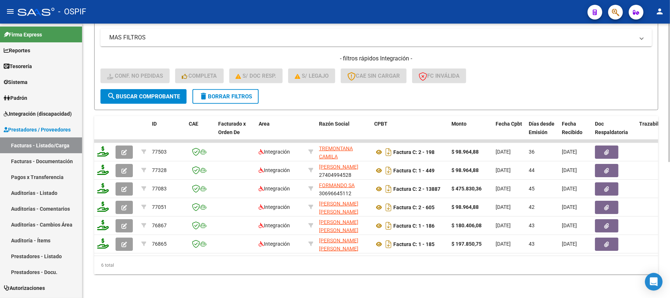
click at [311, 264] on div "6 total" at bounding box center [376, 265] width 564 height 18
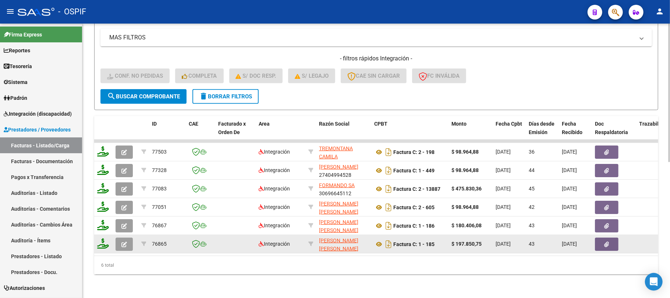
click at [115, 237] on button "button" at bounding box center [123, 243] width 17 height 13
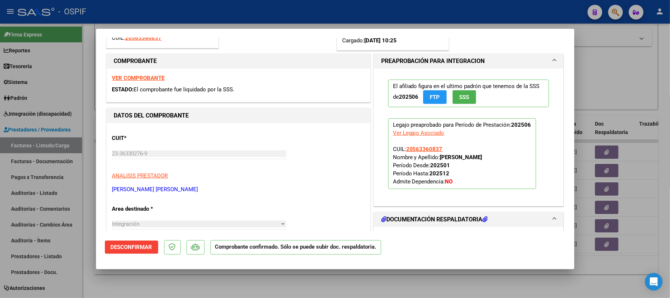
scroll to position [147, 0]
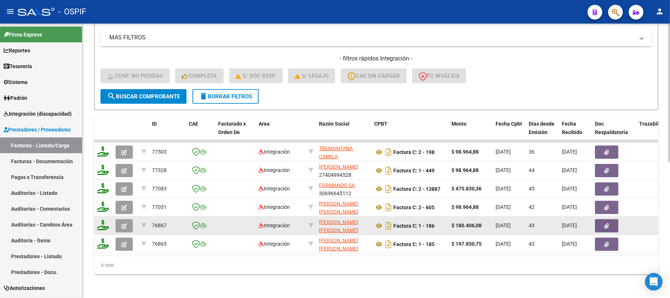
click at [607, 223] on icon "button" at bounding box center [606, 226] width 5 height 6
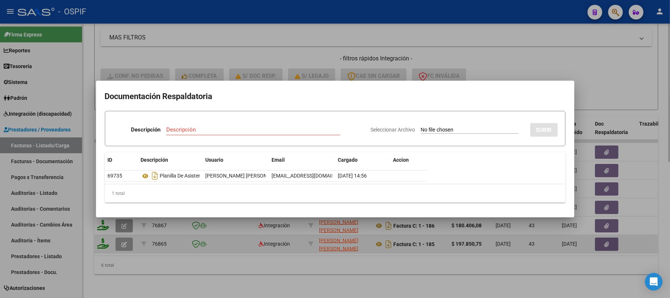
click at [580, 266] on div at bounding box center [335, 149] width 670 height 298
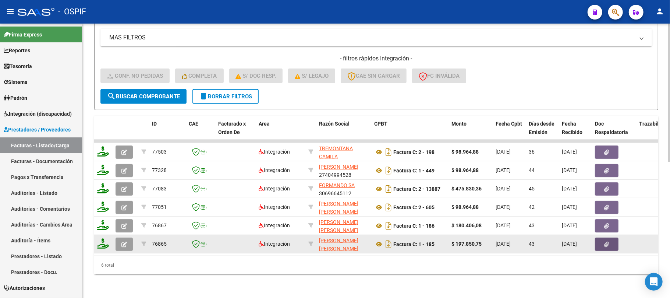
click at [608, 241] on icon "button" at bounding box center [606, 244] width 5 height 6
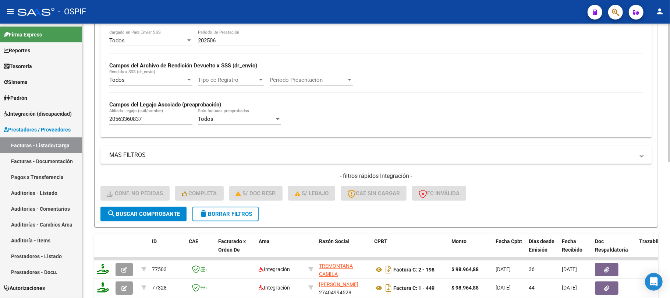
scroll to position [122, 0]
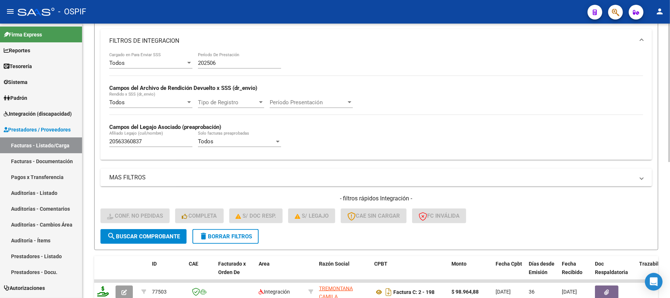
click at [233, 63] on input "202506" at bounding box center [239, 63] width 83 height 7
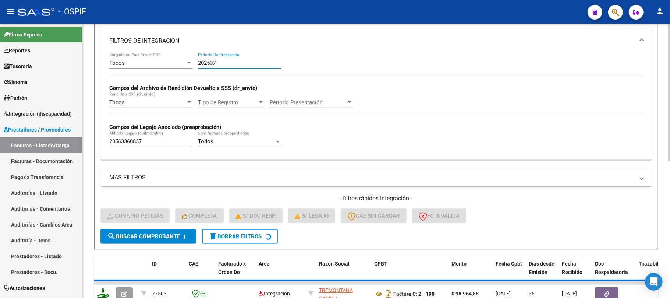
type input "202507"
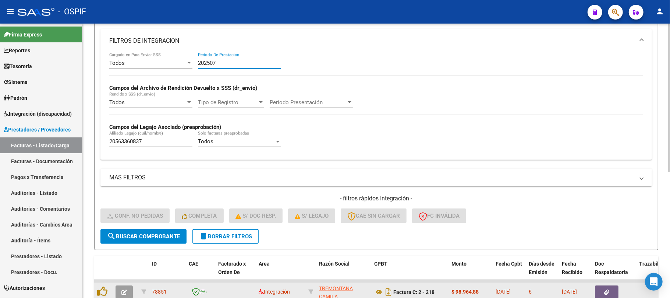
scroll to position [233, 0]
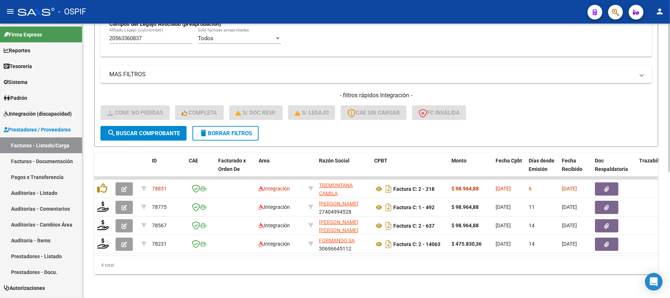
click at [137, 130] on span "search Buscar Comprobante" at bounding box center [143, 133] width 73 height 7
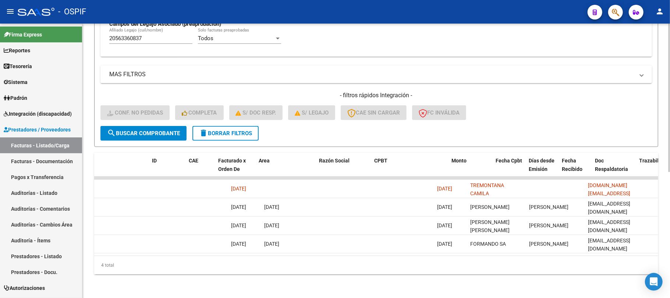
scroll to position [0, 0]
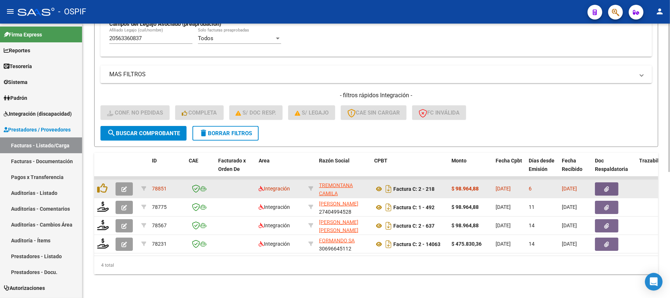
click at [122, 186] on icon "button" at bounding box center [124, 189] width 6 height 6
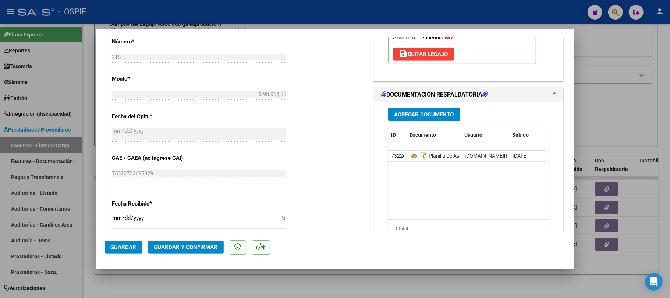
scroll to position [49, 0]
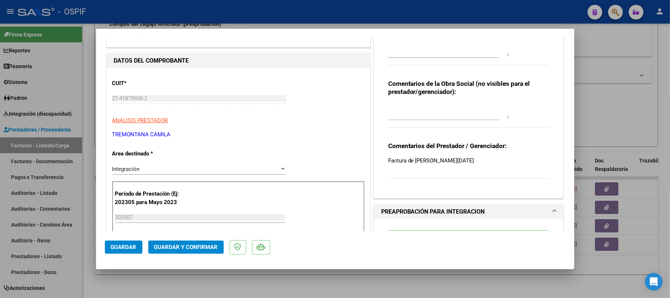
click at [203, 245] on span "Guardar y Confirmar" at bounding box center [186, 246] width 64 height 7
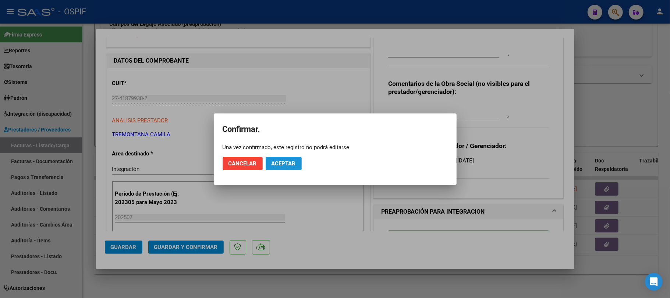
click at [289, 160] on span "Aceptar" at bounding box center [283, 163] width 24 height 7
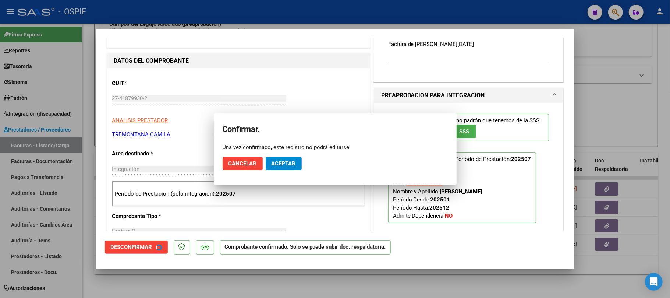
scroll to position [0, 0]
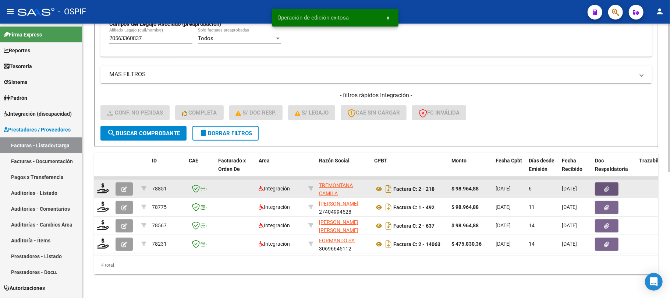
click at [603, 182] on button "button" at bounding box center [607, 188] width 24 height 13
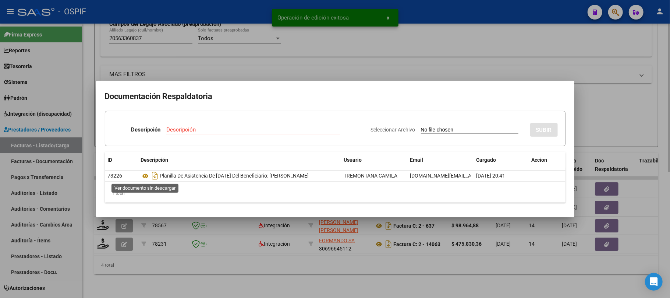
click at [584, 256] on div at bounding box center [335, 149] width 670 height 298
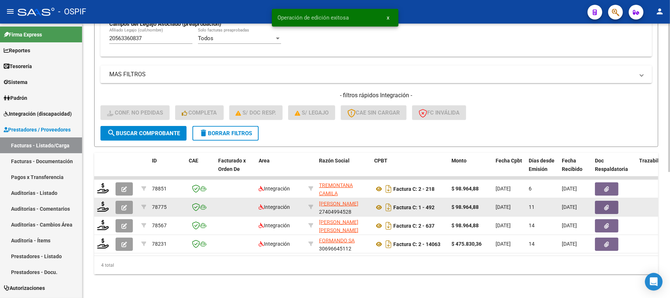
click at [612, 200] on button "button" at bounding box center [607, 206] width 24 height 13
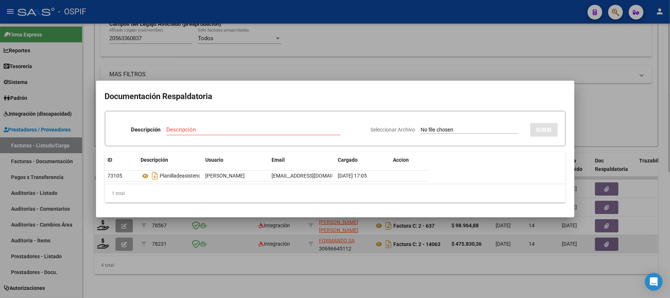
click at [502, 262] on div at bounding box center [335, 149] width 670 height 298
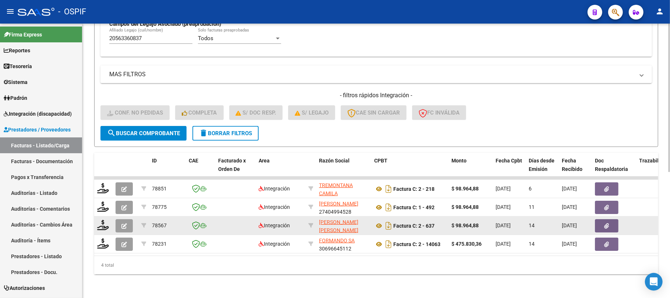
click at [610, 220] on button "button" at bounding box center [607, 225] width 24 height 13
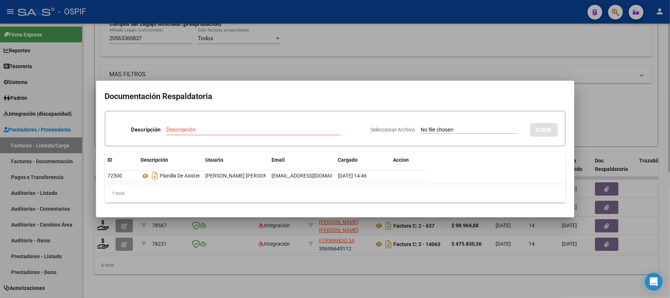
click at [389, 262] on div at bounding box center [335, 149] width 670 height 298
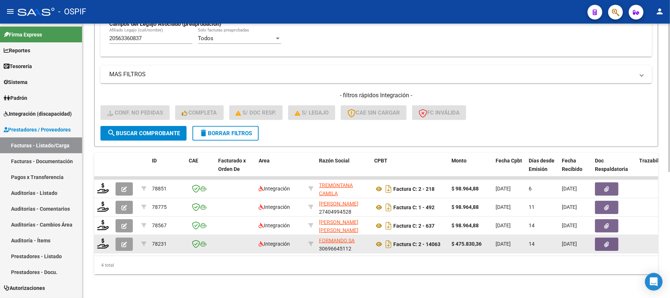
click at [611, 237] on button "button" at bounding box center [607, 243] width 24 height 13
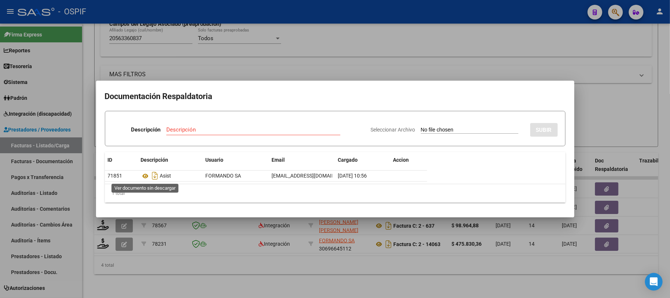
click at [252, 253] on div at bounding box center [335, 149] width 670 height 298
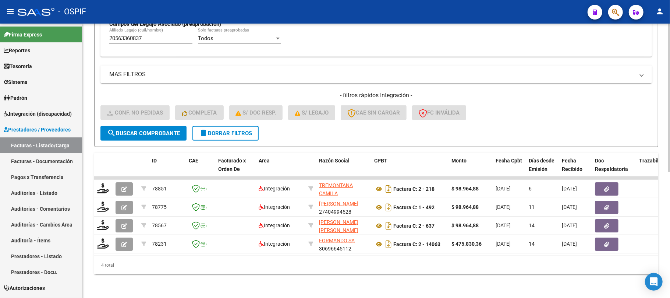
click at [239, 130] on span "delete Borrar Filtros" at bounding box center [225, 133] width 53 height 7
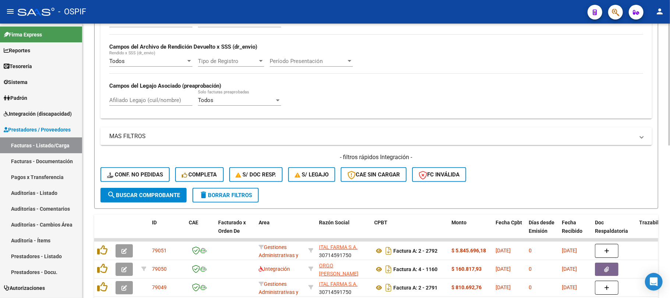
scroll to position [233, 0]
